Goal: Feedback & Contribution: Submit feedback/report problem

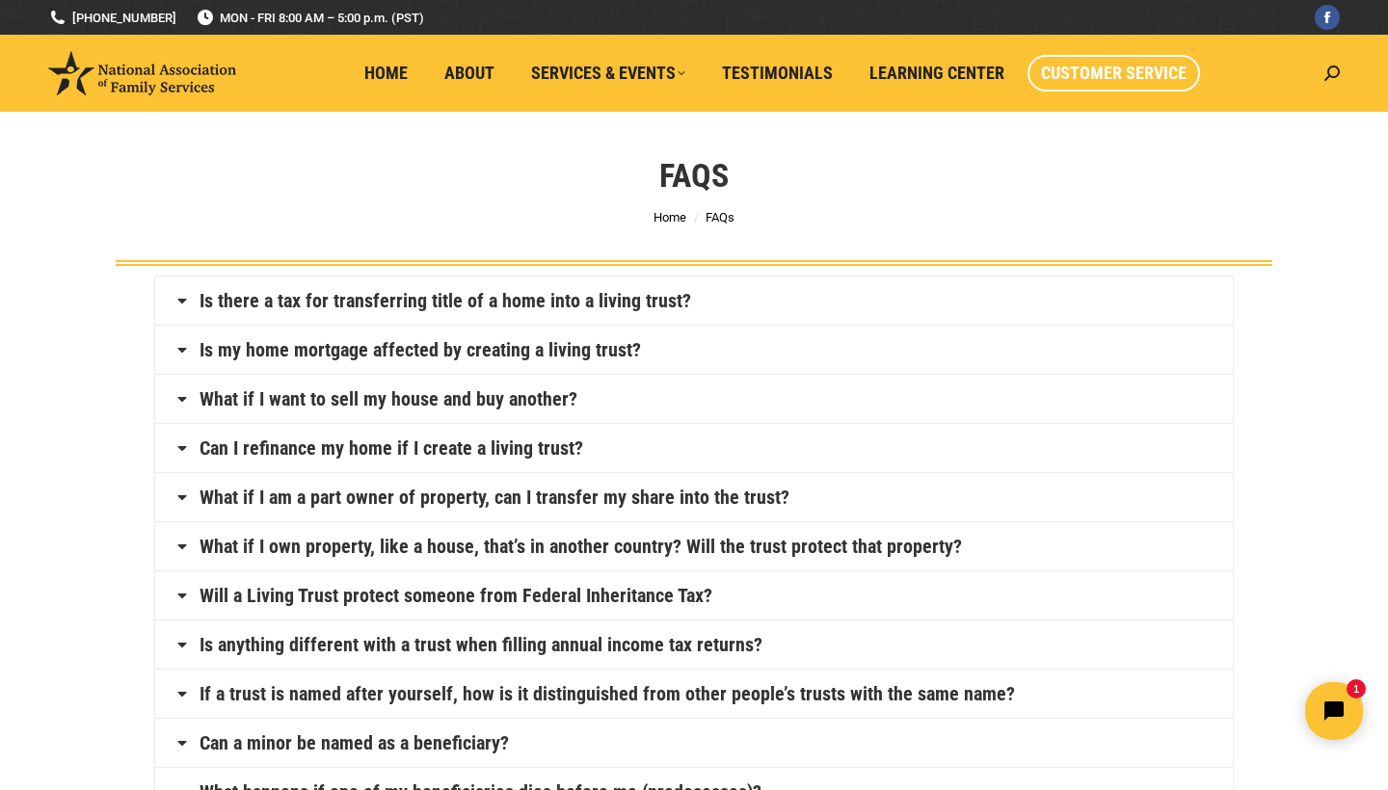
click at [1077, 83] on span "Customer Service" at bounding box center [1114, 73] width 146 height 21
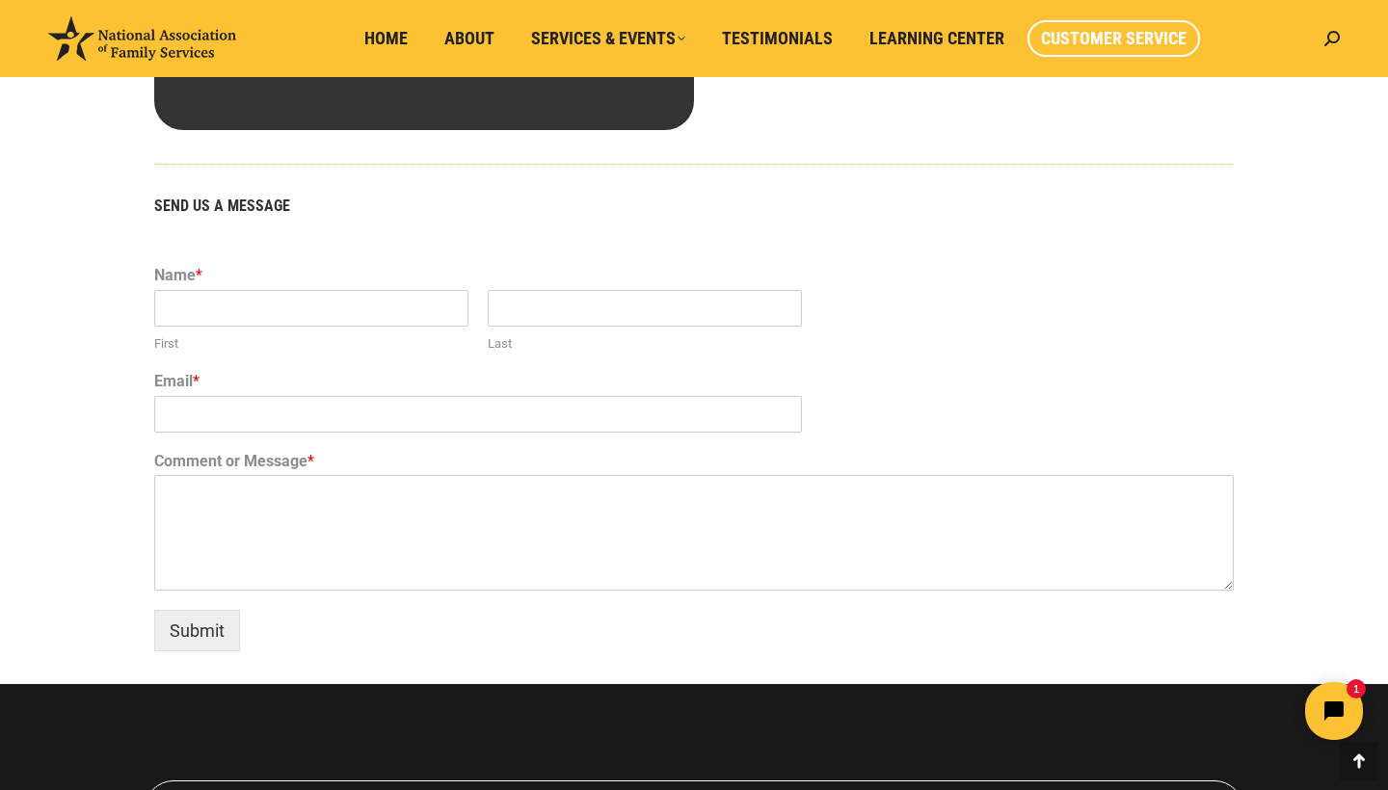
scroll to position [1130, 0]
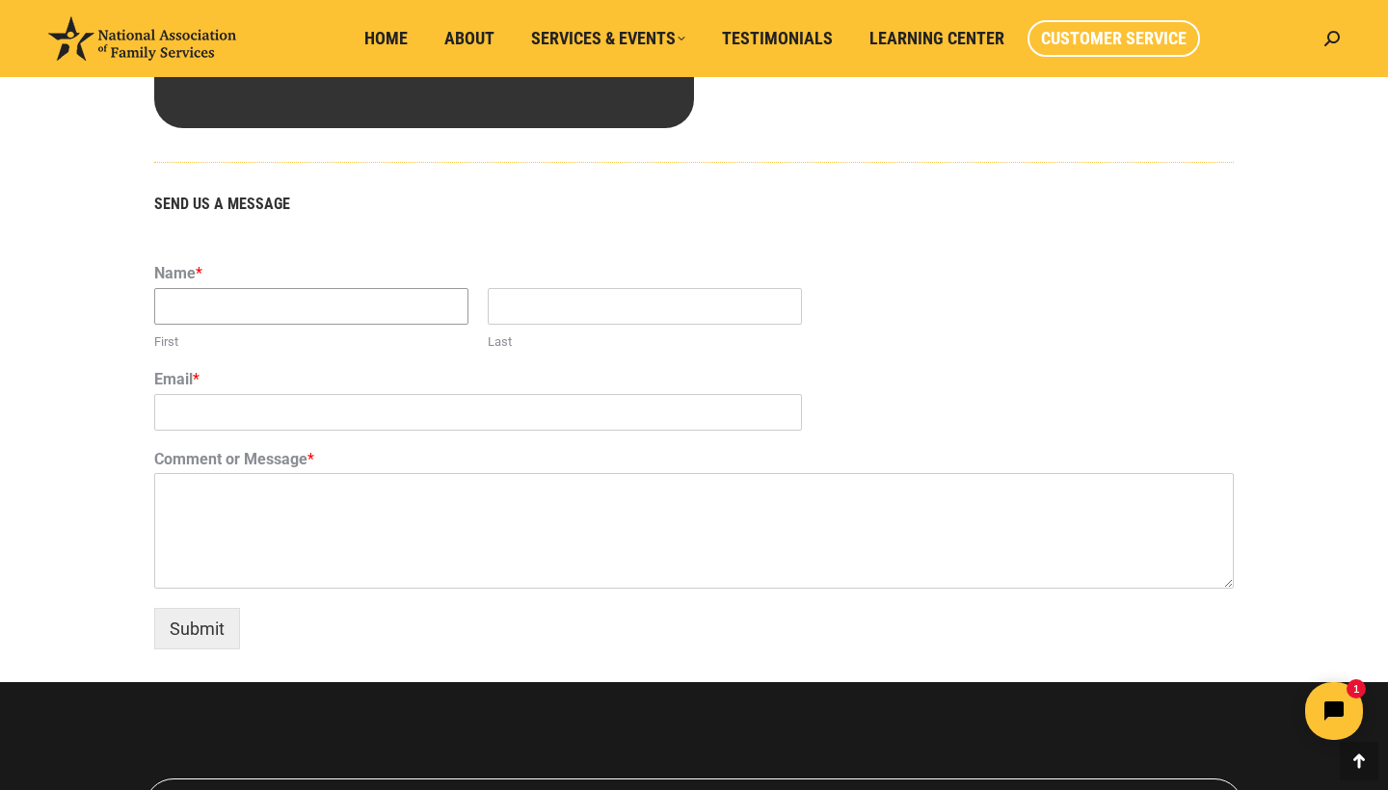
click at [336, 315] on input "First" at bounding box center [311, 306] width 314 height 37
type input "[PERSON_NAME]"
type input "w"
type input "[EMAIL_ADDRESS][DOMAIN_NAME]"
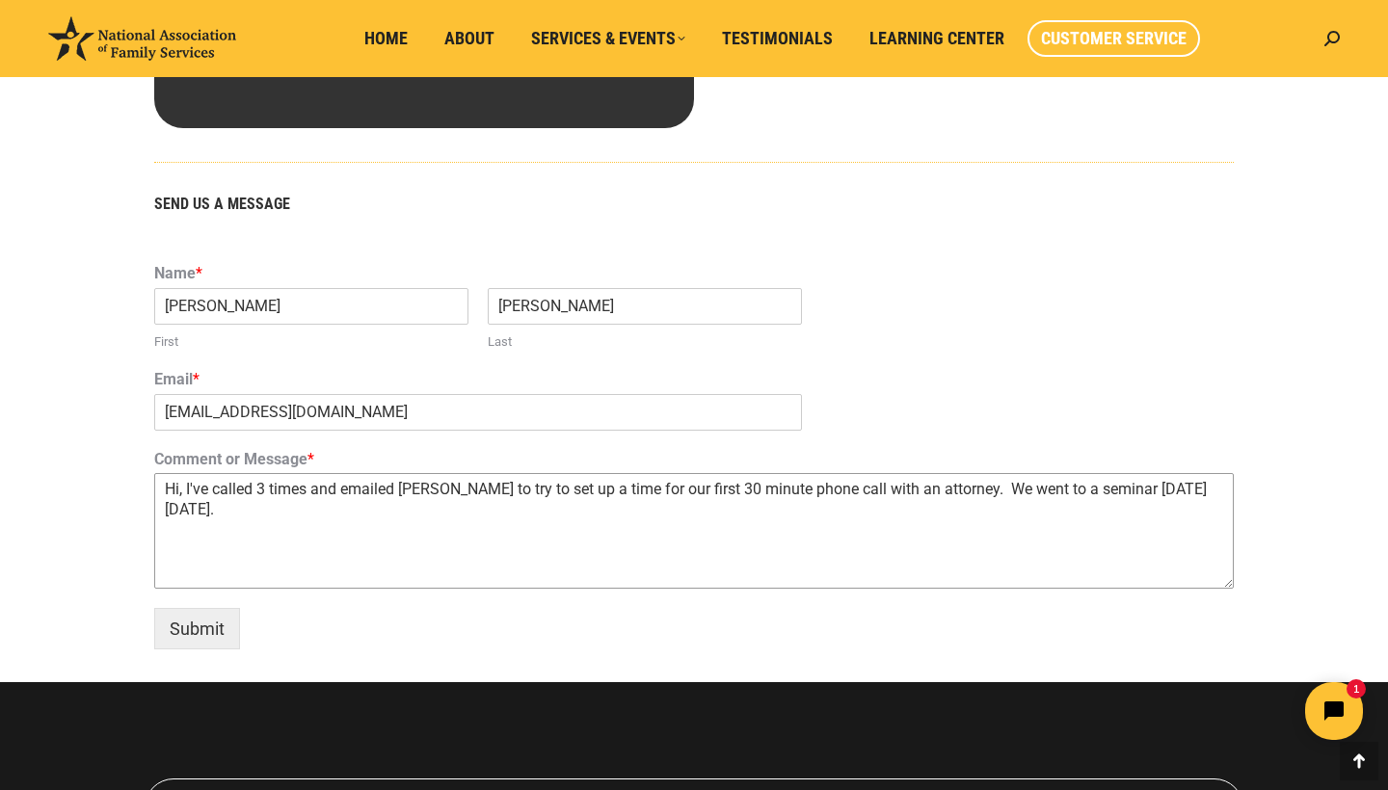
click at [1002, 486] on textarea "Hi, I've called 3 times and emailed [PERSON_NAME] to try to set up a time for o…" at bounding box center [693, 531] width 1079 height 116
drag, startPoint x: 193, startPoint y: 507, endPoint x: 162, endPoint y: 508, distance: 30.9
click at [162, 508] on textarea "Hi, I've called 3 times and emailed [PERSON_NAME] to try to set up a time for o…" at bounding box center [693, 531] width 1079 height 116
click at [476, 515] on textarea "Hi, I've called 3 times and emailed [PERSON_NAME] to try to set up a time for o…" at bounding box center [693, 531] width 1079 height 116
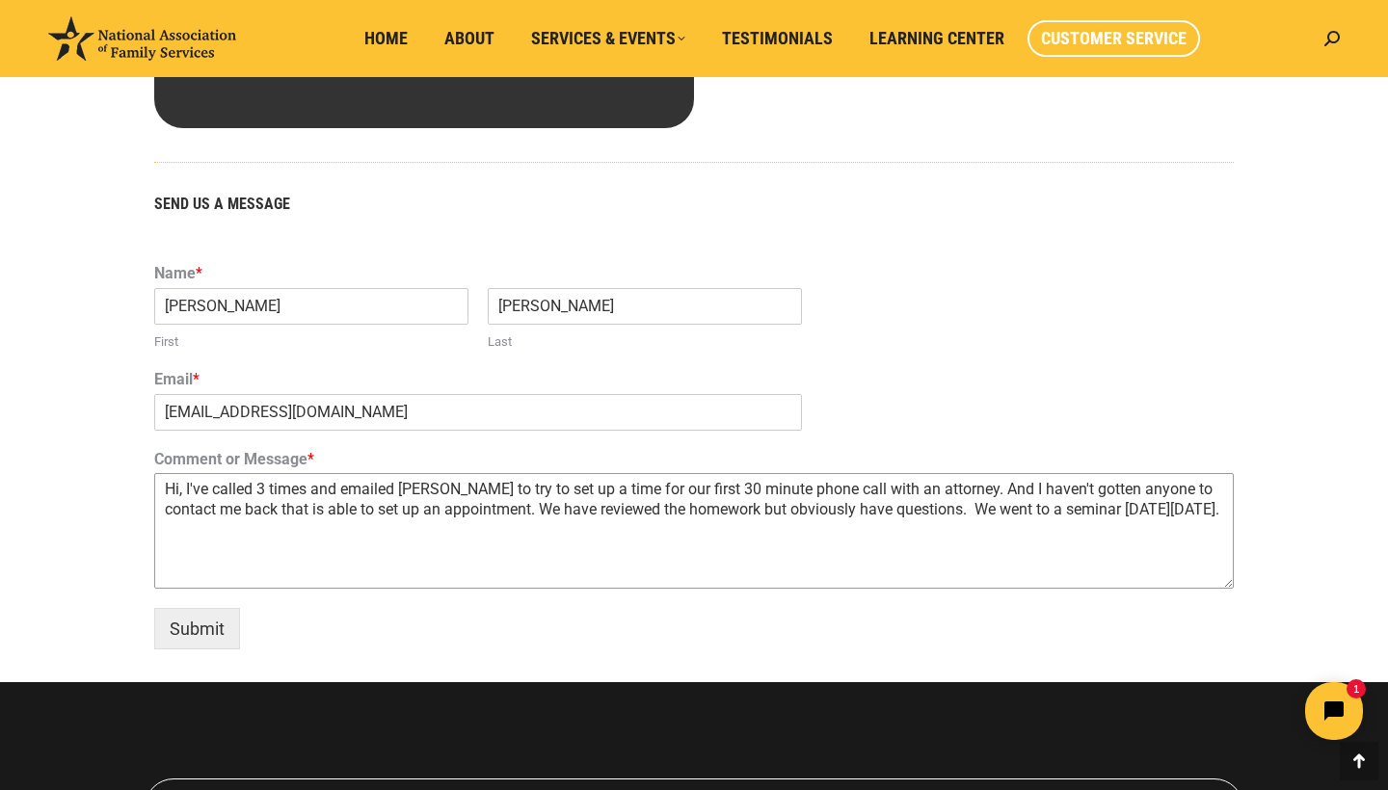
click at [253, 536] on textarea "Hi, I've called 3 times and emailed [PERSON_NAME] to try to set up a time for o…" at bounding box center [693, 531] width 1079 height 116
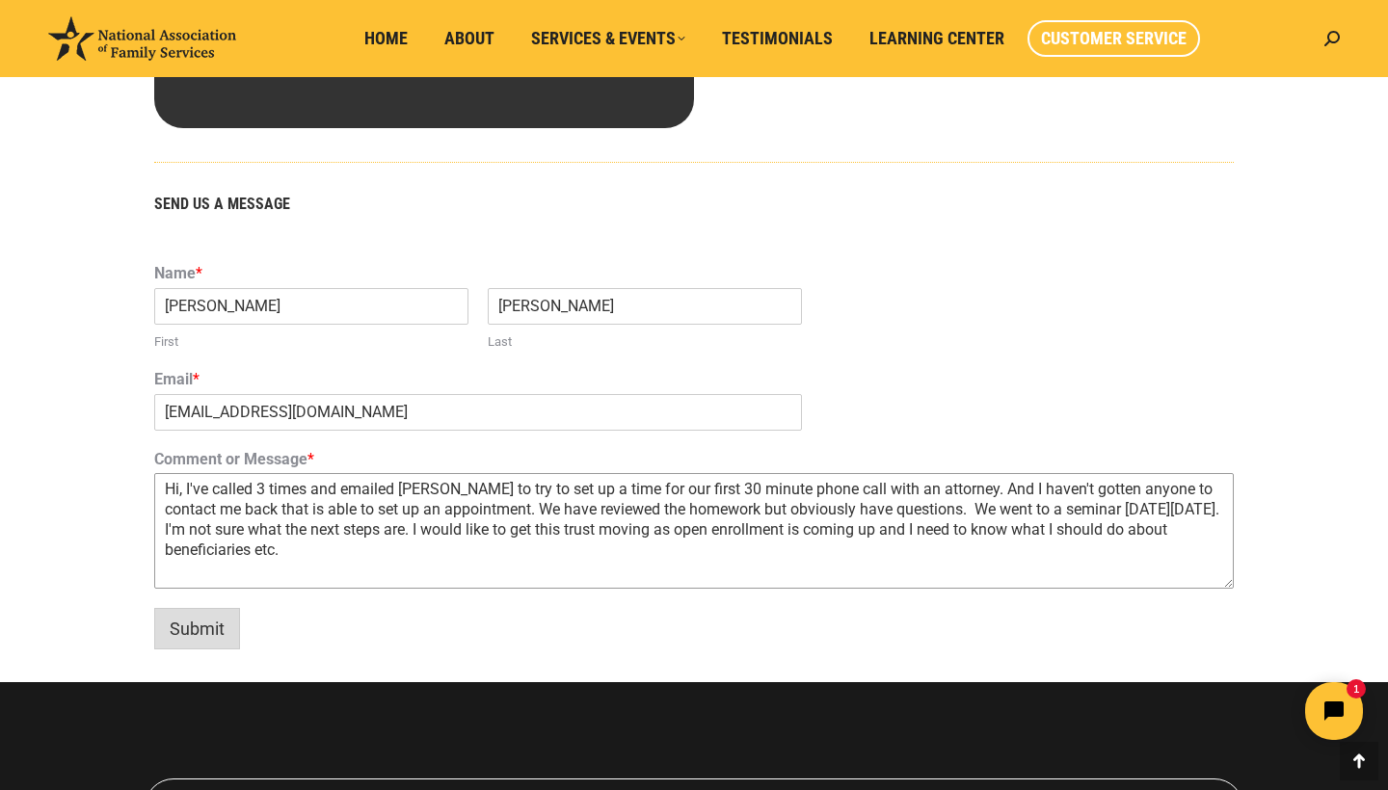
type textarea "Hi, I've called 3 times and emailed [PERSON_NAME] to try to set up a time for o…"
click at [206, 623] on button "Submit" at bounding box center [197, 628] width 86 height 41
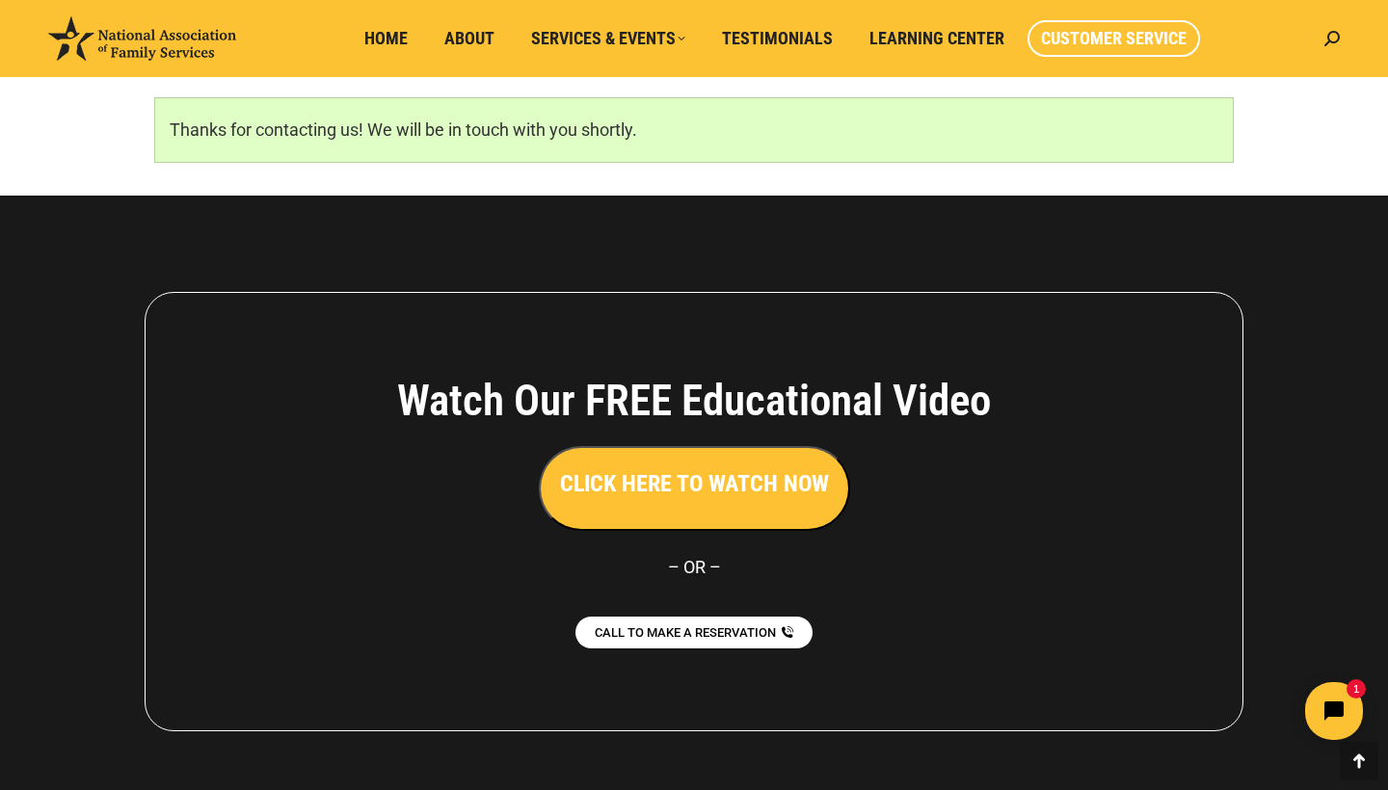
scroll to position [1289, 0]
